Goal: Task Accomplishment & Management: Complete application form

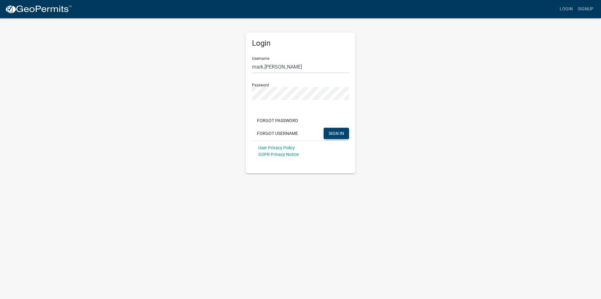
click at [342, 135] on span "SIGN IN" at bounding box center [336, 133] width 15 height 5
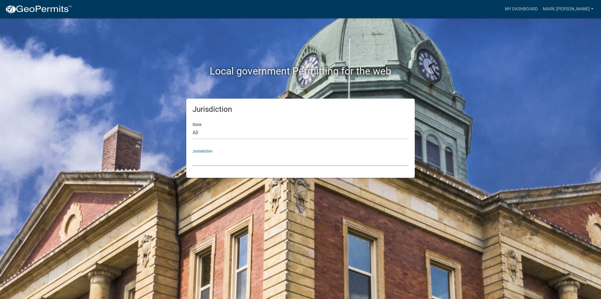
click at [193, 153] on select "[GEOGRAPHIC_DATA], [US_STATE] [GEOGRAPHIC_DATA], [US_STATE][PERSON_NAME][GEOGRA…" at bounding box center [301, 159] width 216 height 13
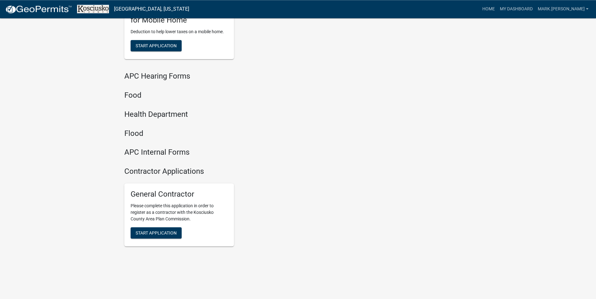
scroll to position [683, 0]
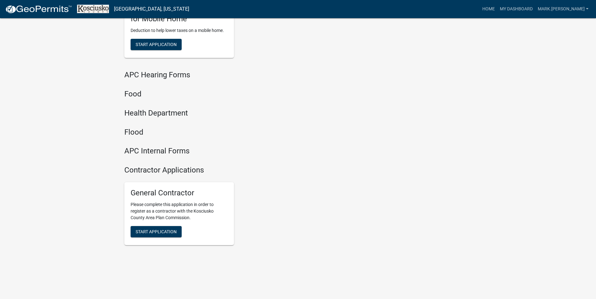
click at [157, 172] on h4 "Contractor Applications" at bounding box center [238, 170] width 229 height 9
drag, startPoint x: 159, startPoint y: 193, endPoint x: 166, endPoint y: 193, distance: 7.5
click at [166, 193] on h5 "General Contractor" at bounding box center [179, 192] width 97 height 9
click at [170, 193] on h5 "General Contractor" at bounding box center [179, 192] width 97 height 9
drag, startPoint x: 158, startPoint y: 193, endPoint x: 167, endPoint y: 193, distance: 8.8
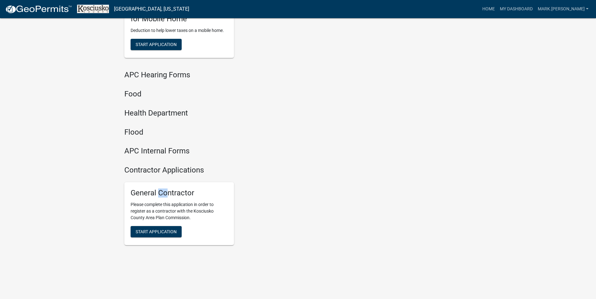
click at [167, 193] on h5 "General Contractor" at bounding box center [179, 192] width 97 height 9
click at [169, 193] on h5 "General Contractor" at bounding box center [179, 192] width 97 height 9
drag, startPoint x: 162, startPoint y: 194, endPoint x: 173, endPoint y: 194, distance: 11.0
click at [173, 194] on h5 "General Contractor" at bounding box center [179, 192] width 97 height 9
click at [167, 211] on p "Please complete this application in order to register as a contractor with the …" at bounding box center [179, 211] width 97 height 20
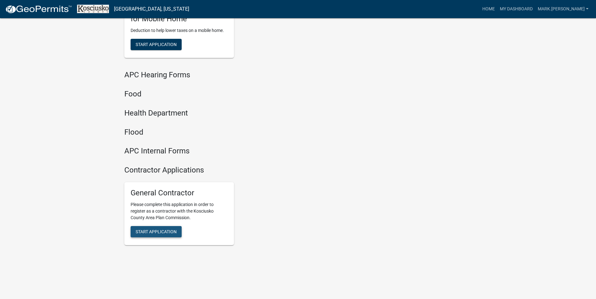
click at [158, 233] on span "Start Application" at bounding box center [156, 231] width 41 height 5
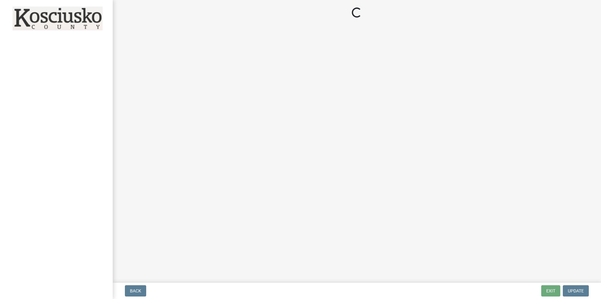
select select "IN"
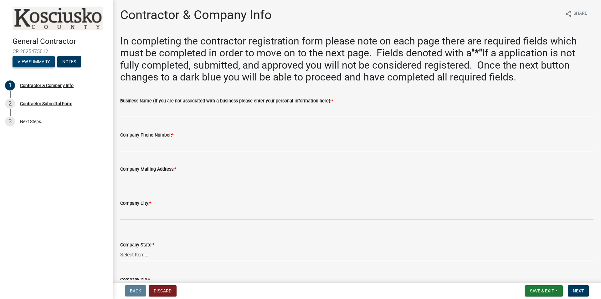
click at [40, 64] on button "View Summary" at bounding box center [34, 61] width 42 height 11
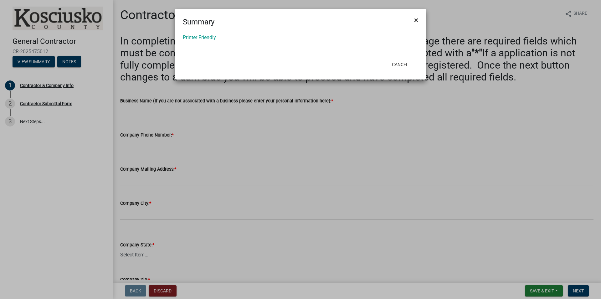
click at [417, 19] on span "×" at bounding box center [416, 20] width 4 height 9
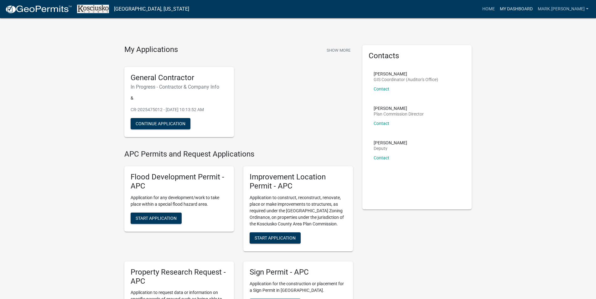
click at [535, 9] on link "My Dashboard" at bounding box center [516, 9] width 38 height 12
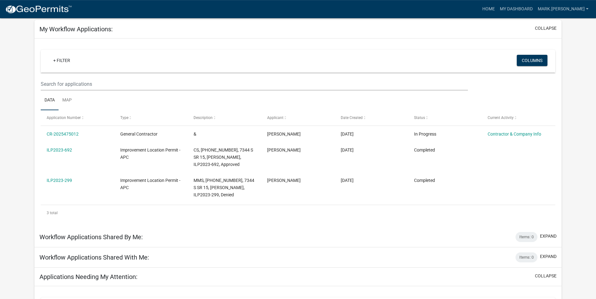
scroll to position [32, 0]
